Goal: Navigation & Orientation: Find specific page/section

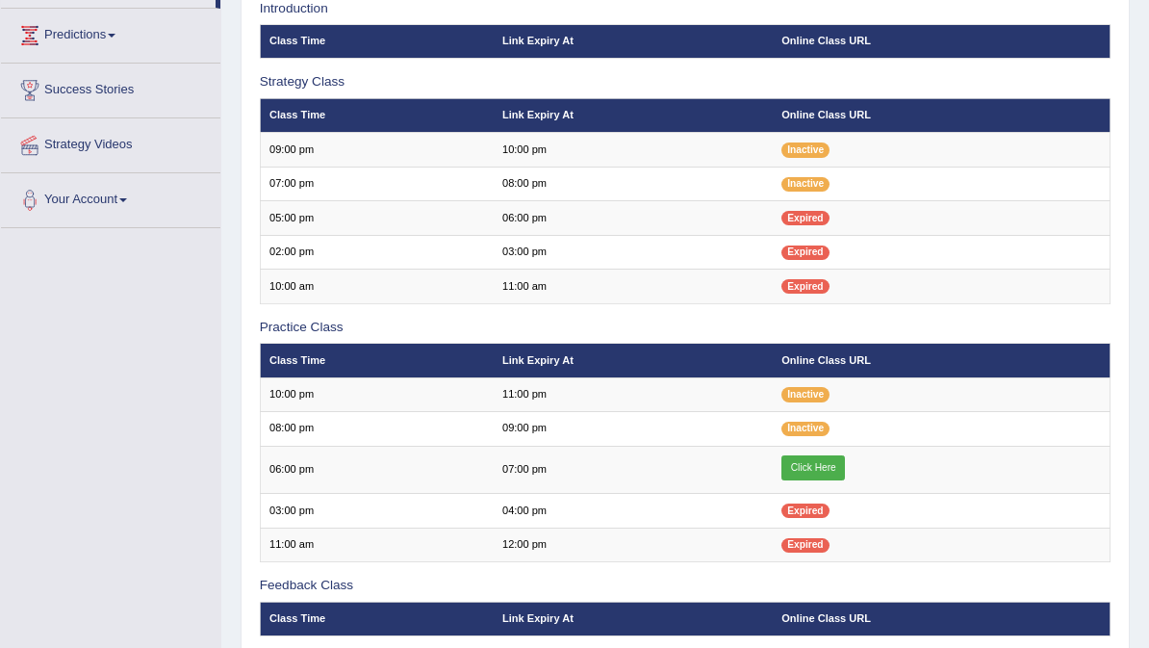
scroll to position [305, 0]
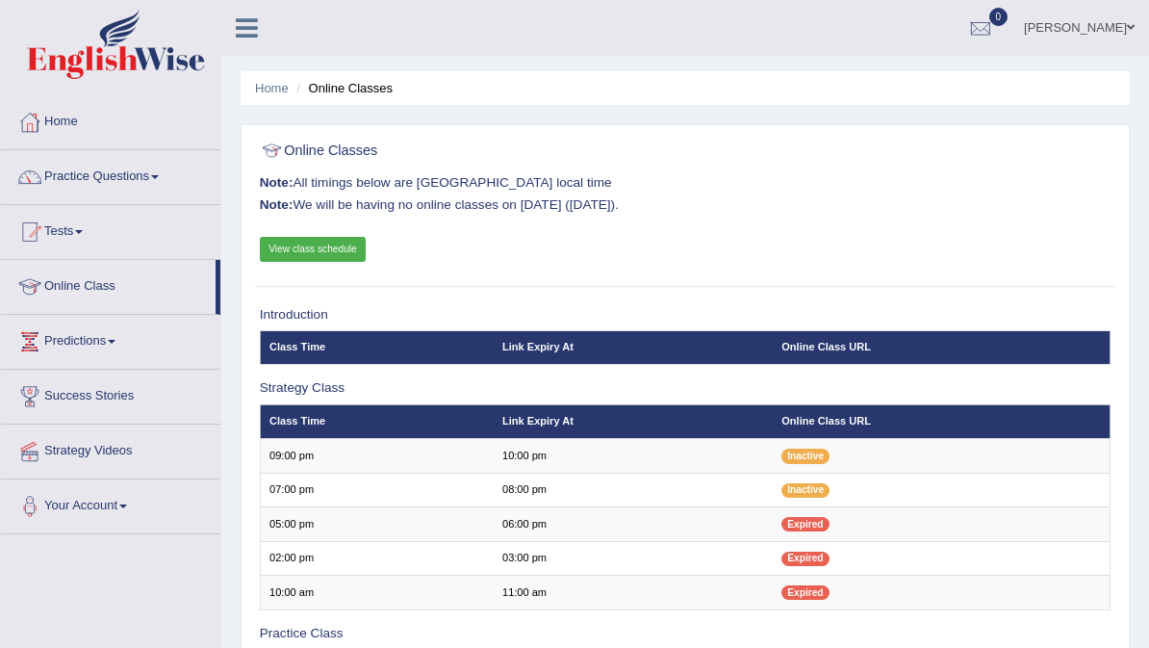
scroll to position [305, 0]
